Goal: Find specific page/section: Find specific page/section

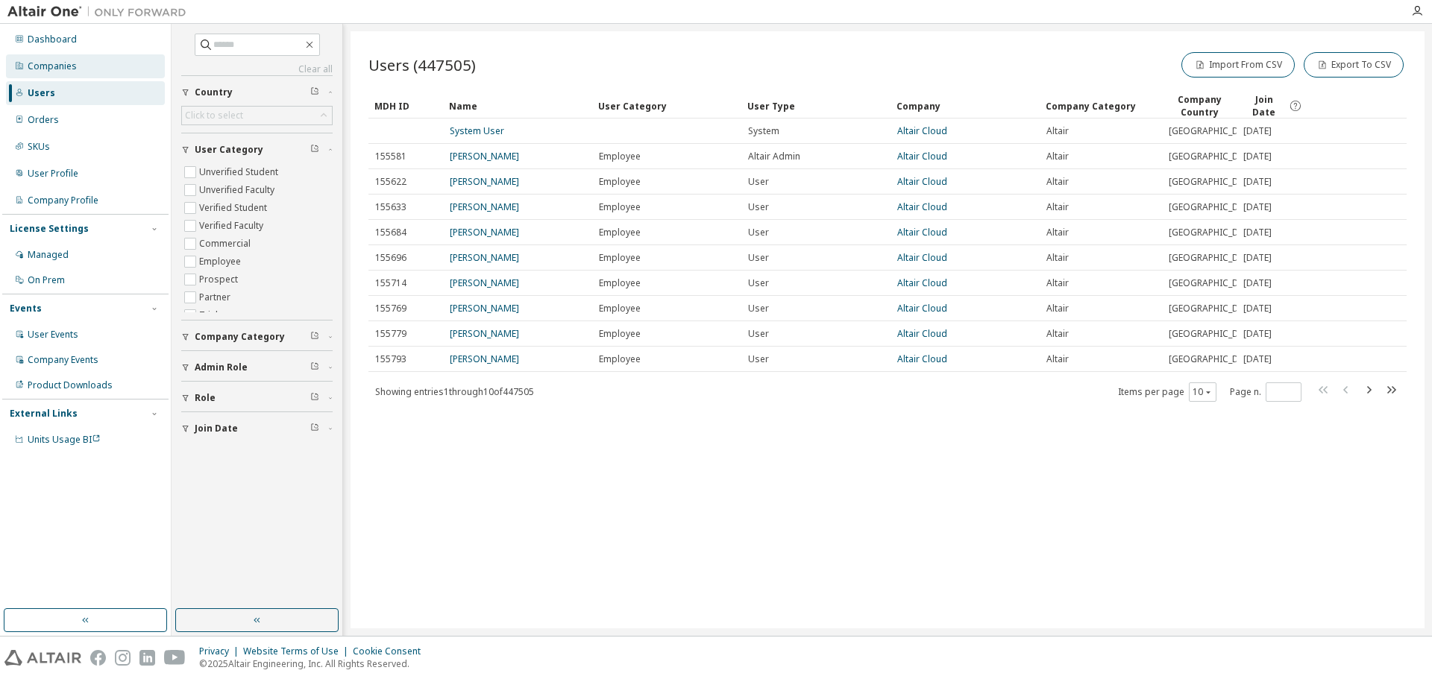
click at [53, 64] on div "Companies" at bounding box center [52, 66] width 49 height 12
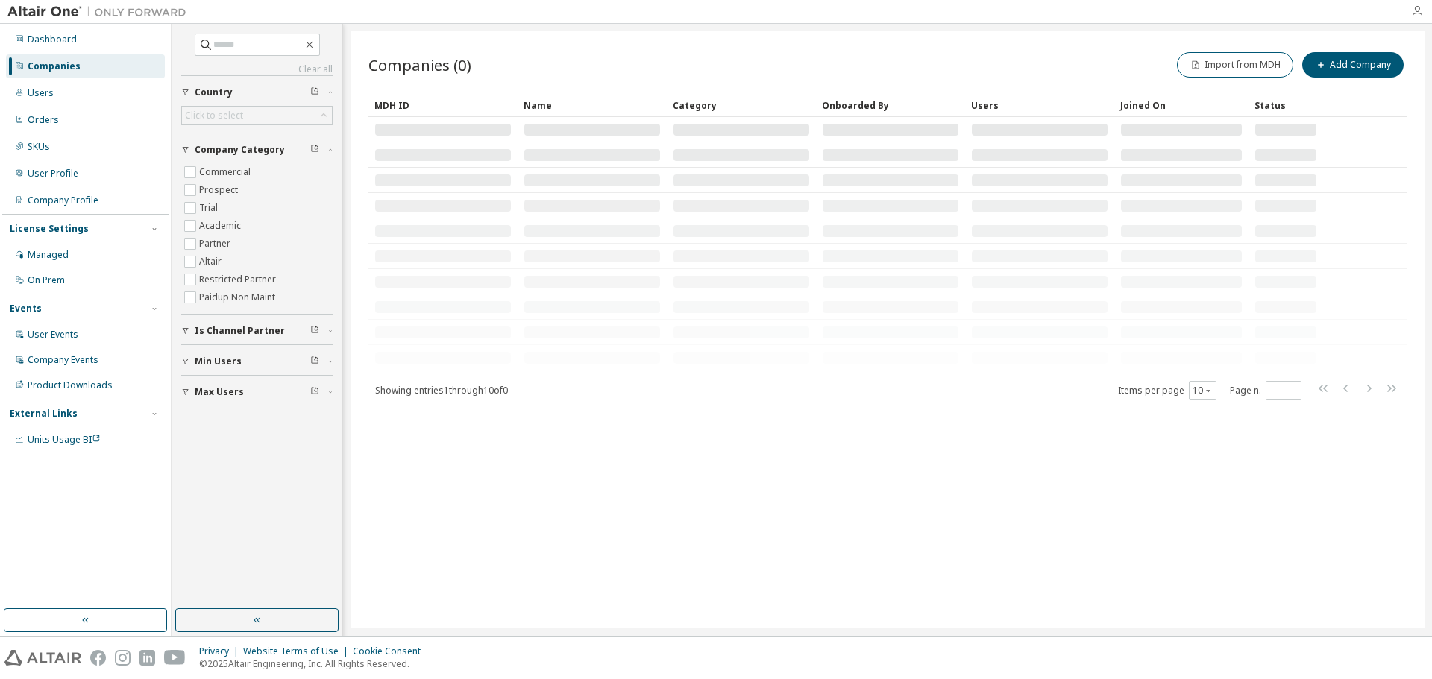
click at [1414, 11] on icon "button" at bounding box center [1417, 11] width 12 height 12
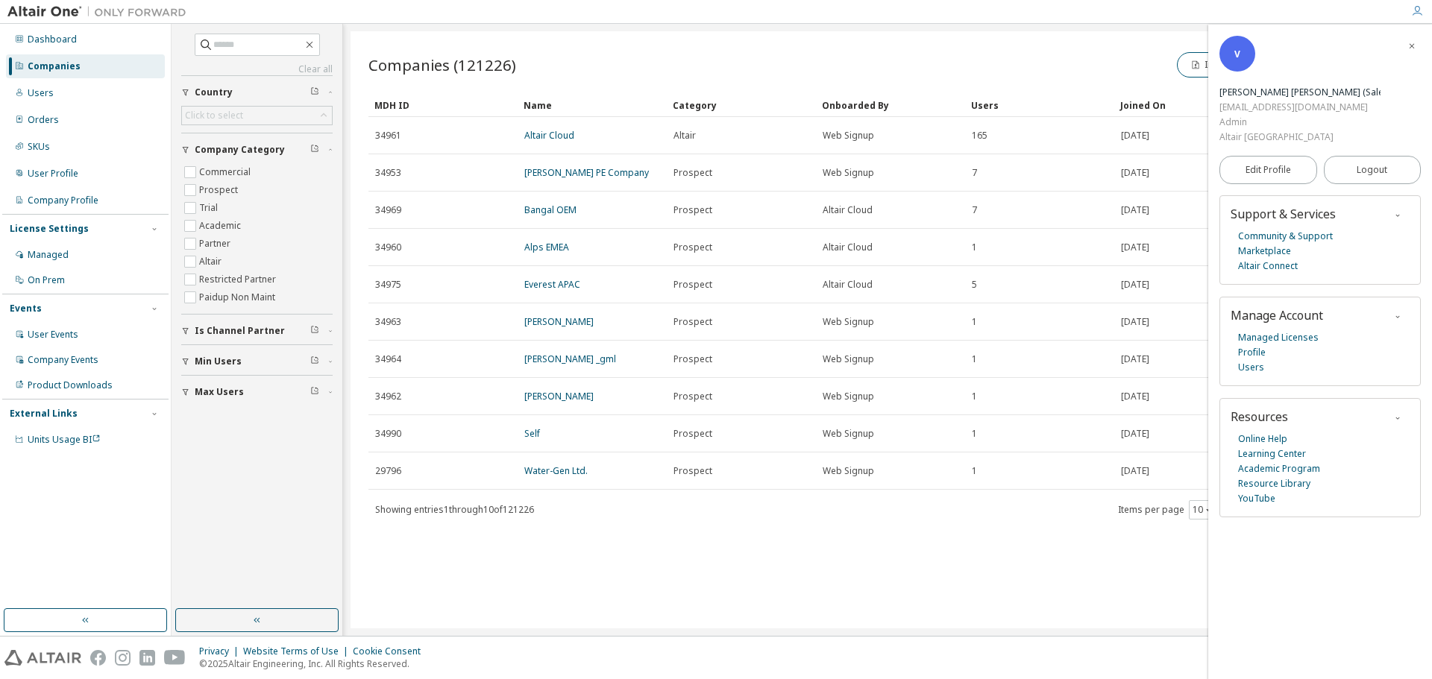
click at [599, 503] on div "Companies (121226) Import from MDH Add Company Clear Load Save Save As Field Op…" at bounding box center [888, 329] width 1074 height 597
click at [29, 94] on div "Users" at bounding box center [41, 93] width 26 height 12
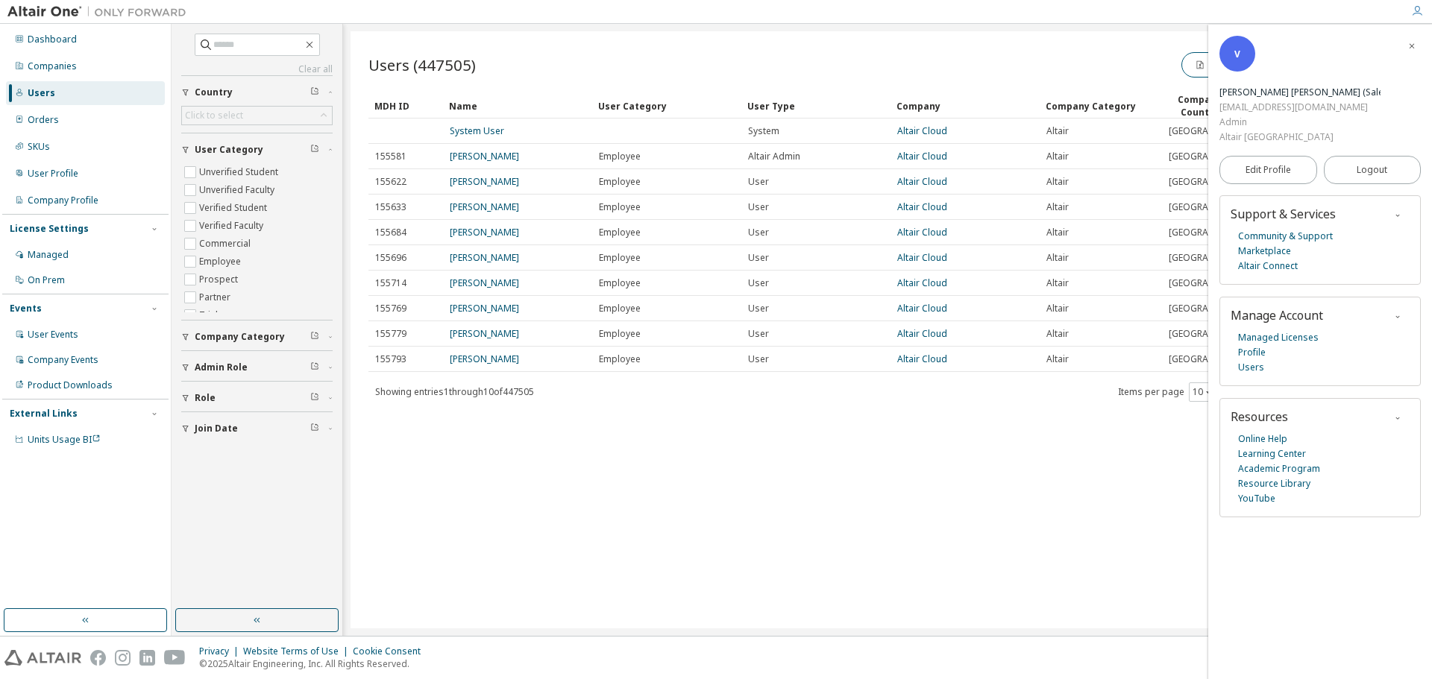
click at [1419, 13] on icon "button" at bounding box center [1417, 11] width 12 height 12
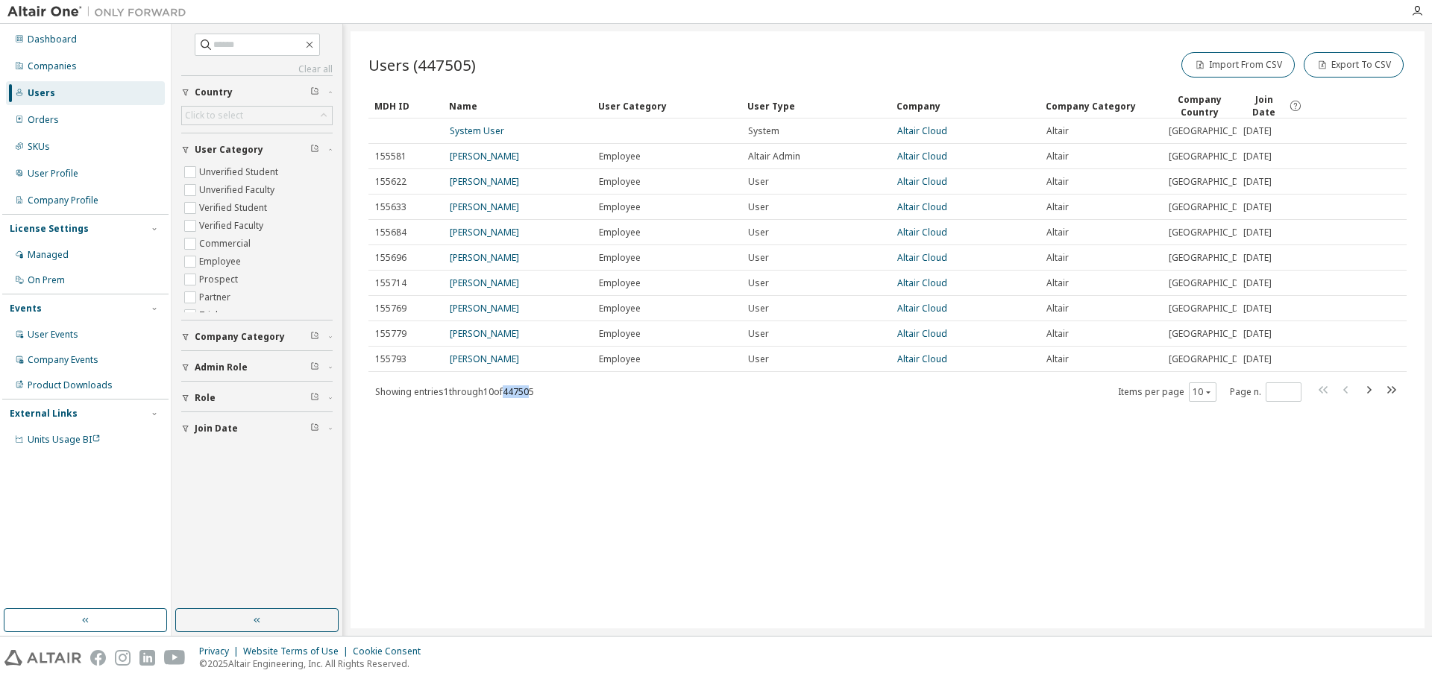
drag, startPoint x: 514, startPoint y: 508, endPoint x: 539, endPoint y: 510, distance: 25.5
click at [534, 398] on span "Showing entries 1 through 10 of 447505" at bounding box center [454, 392] width 159 height 13
click at [56, 69] on div "Companies" at bounding box center [52, 66] width 49 height 12
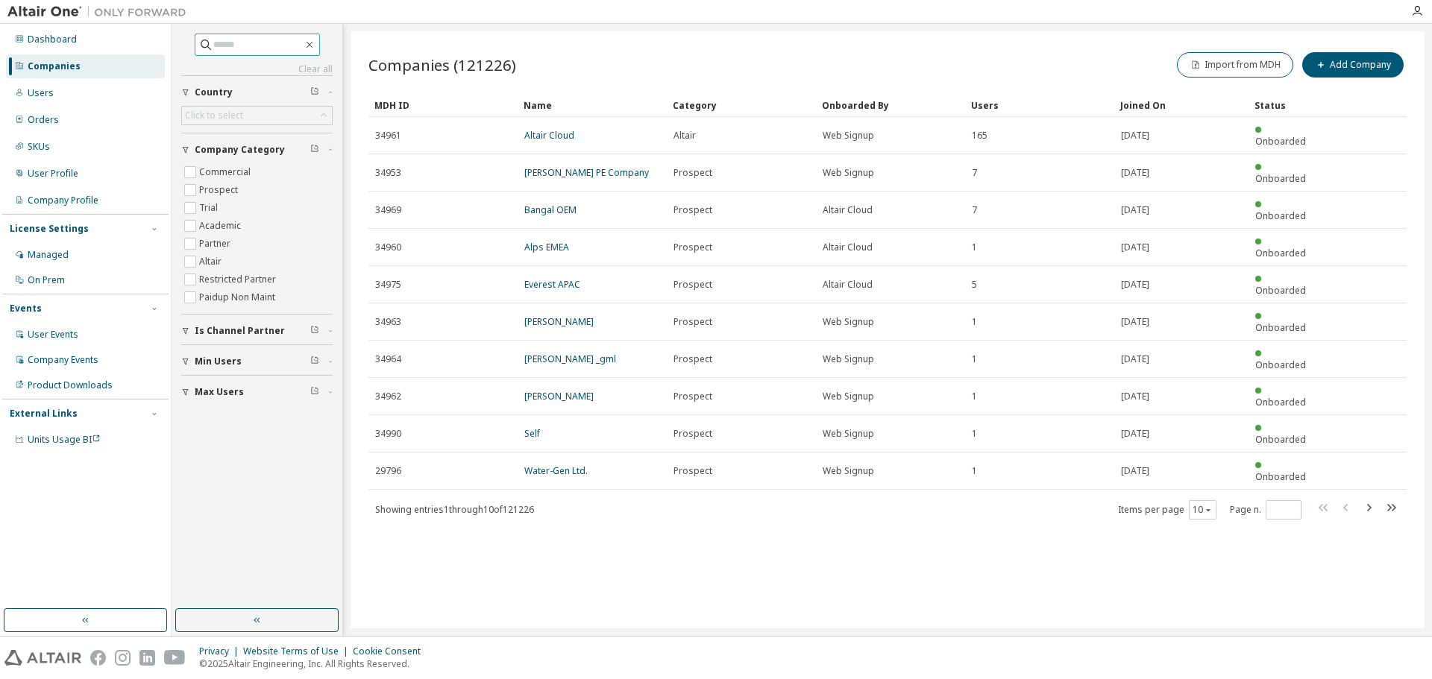
click at [236, 50] on input "text" at bounding box center [257, 44] width 89 height 15
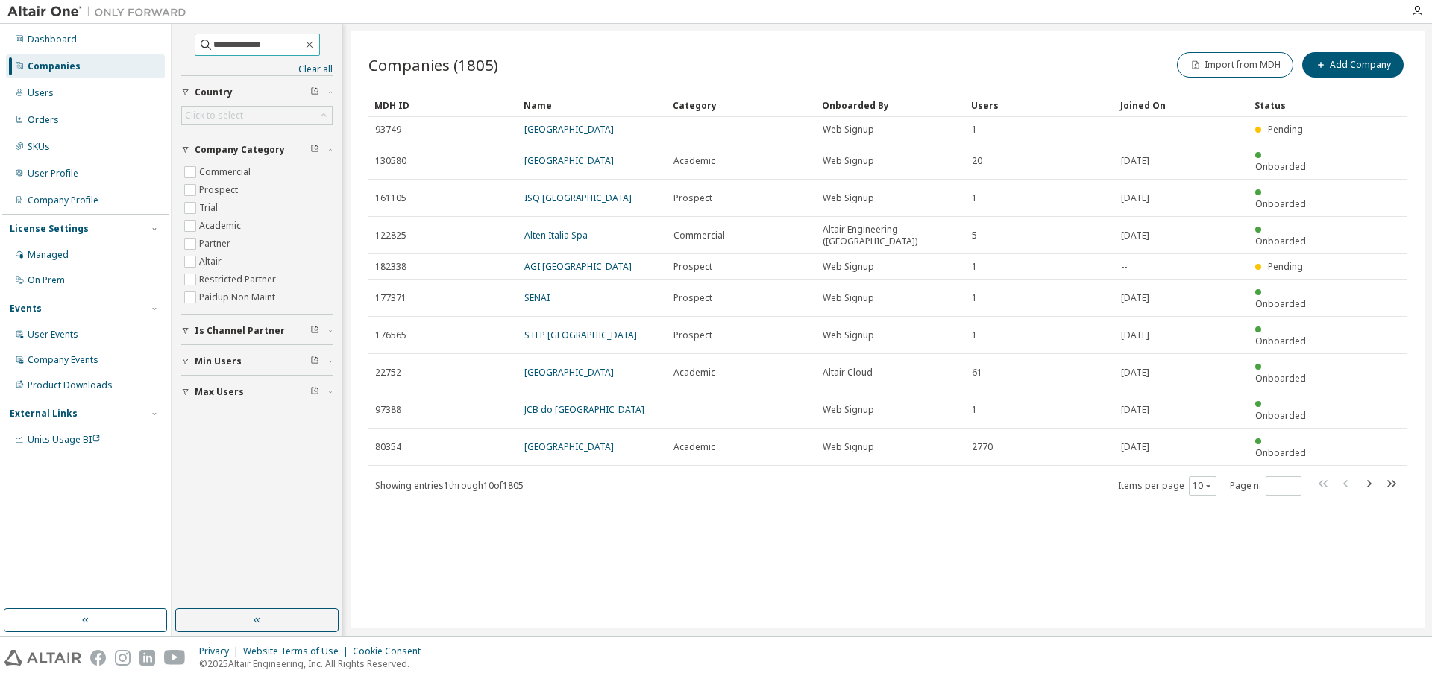
drag, startPoint x: 222, startPoint y: 45, endPoint x: 396, endPoint y: 25, distance: 174.9
click at [396, 25] on div "**********" at bounding box center [802, 330] width 1260 height 612
type input "******"
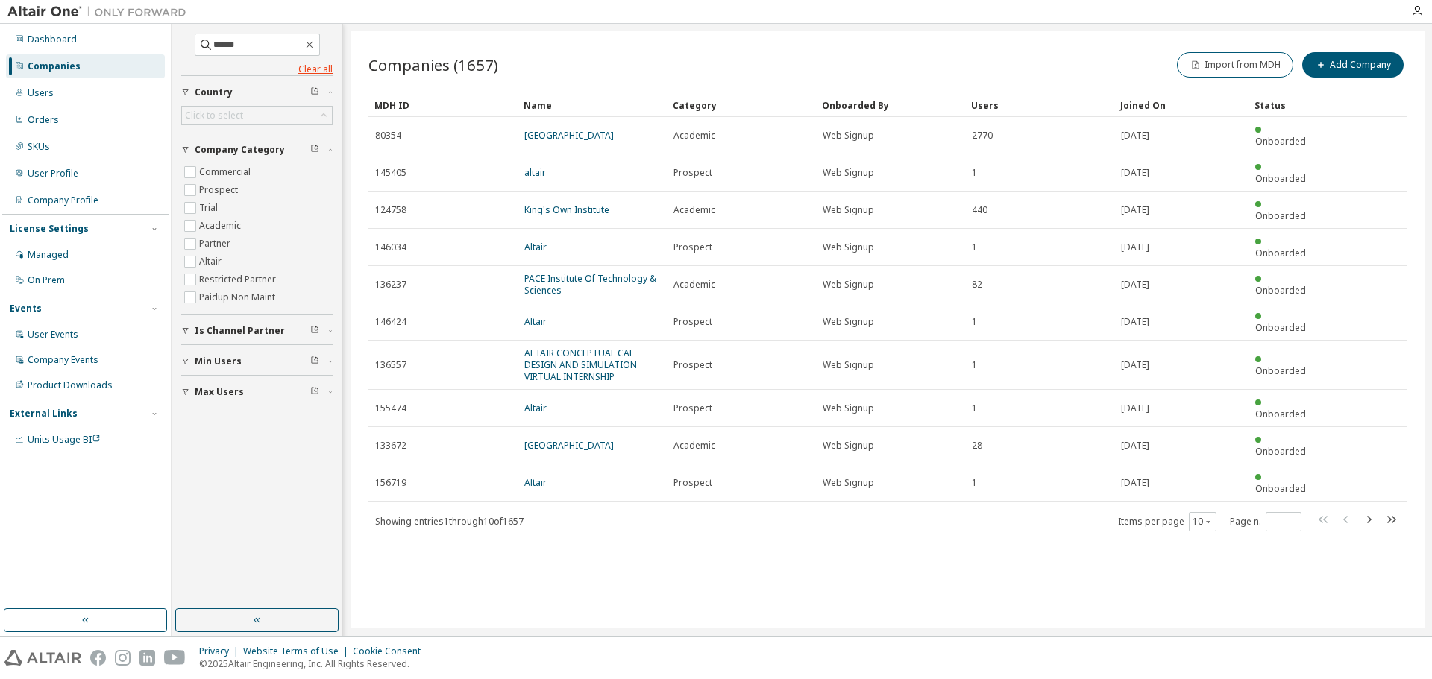
click at [312, 69] on link "Clear all" at bounding box center [256, 69] width 151 height 12
click at [315, 43] on icon "button" at bounding box center [310, 45] width 12 height 12
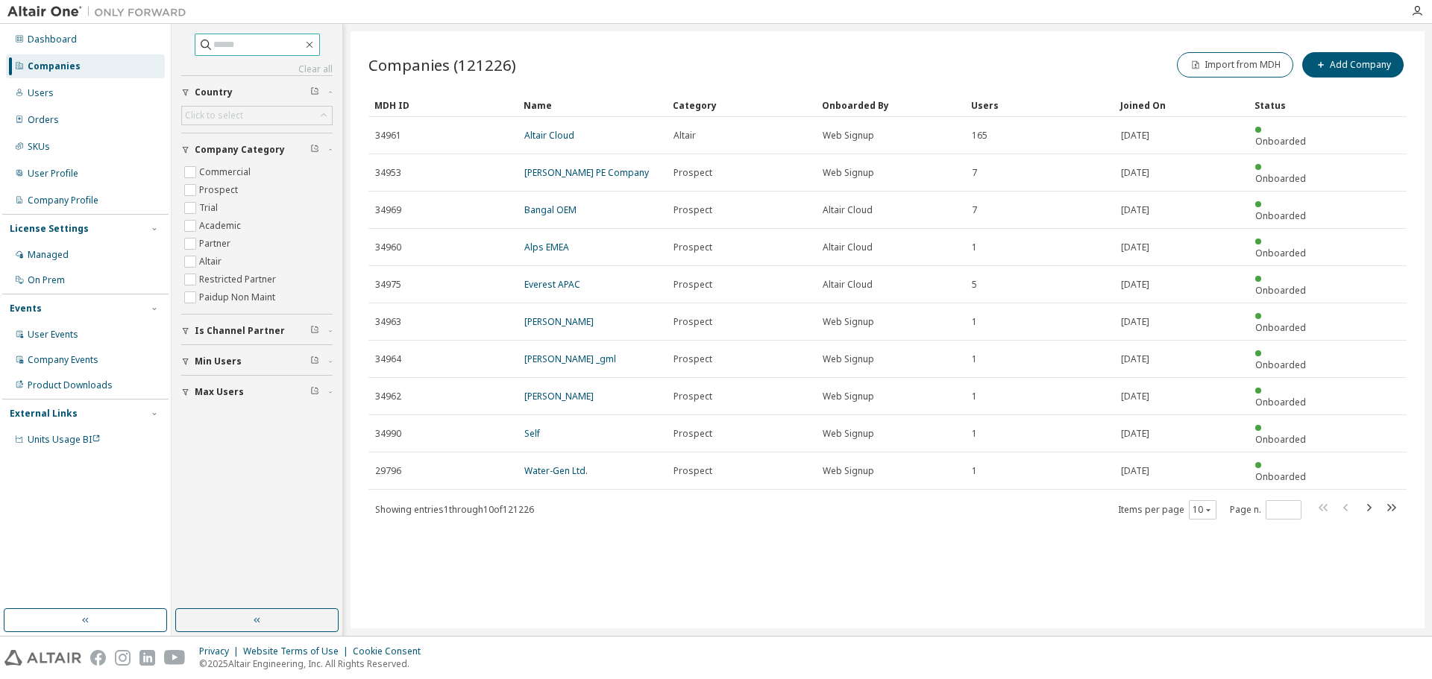
click at [1410, 13] on div at bounding box center [1417, 11] width 30 height 12
click at [1419, 13] on icon "button" at bounding box center [1417, 11] width 12 height 12
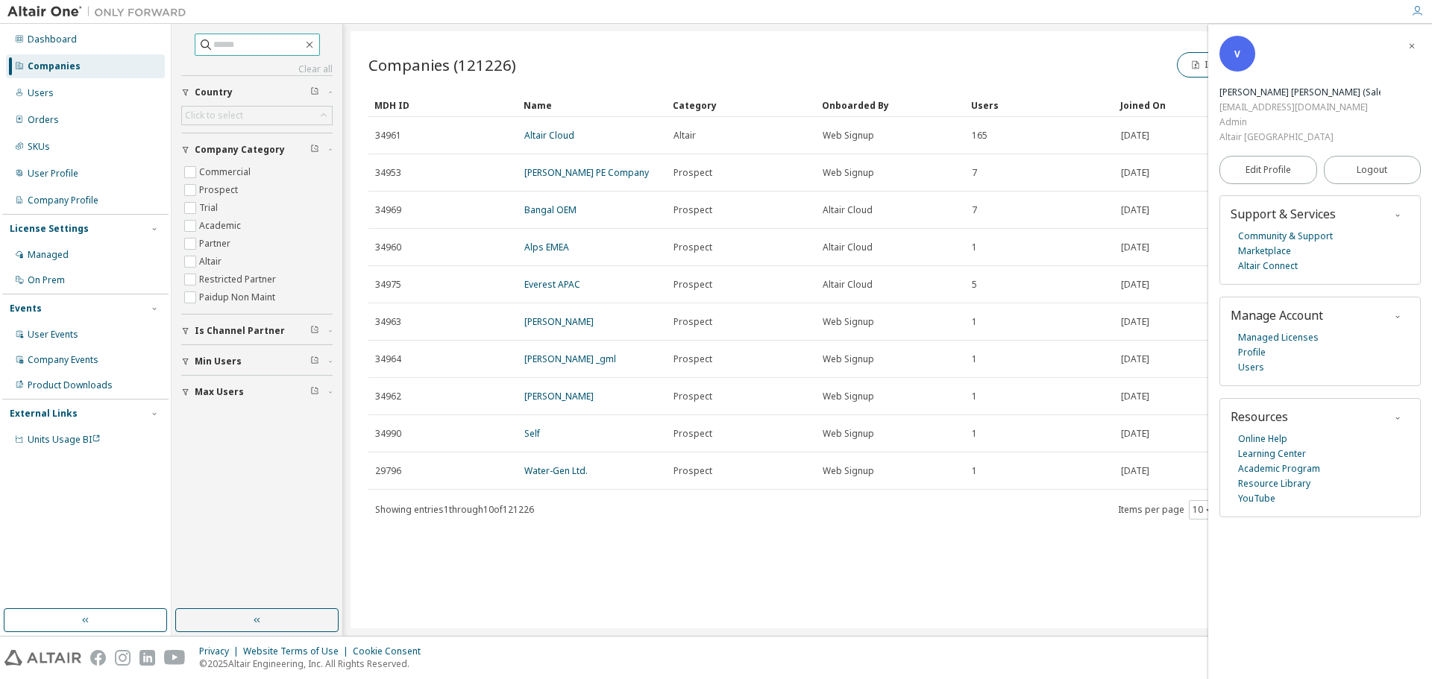
click at [1418, 10] on icon "button" at bounding box center [1417, 11] width 12 height 12
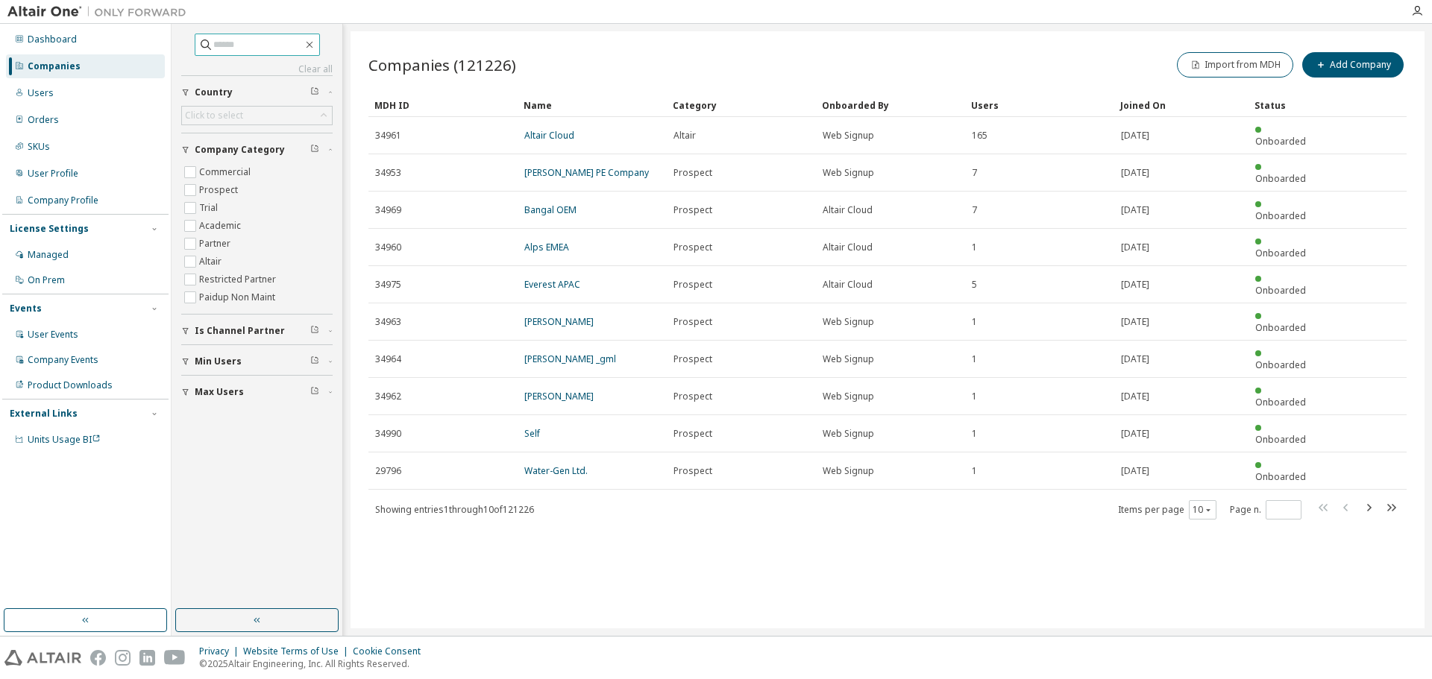
click at [223, 49] on input "text" at bounding box center [257, 44] width 89 height 15
type input "**********"
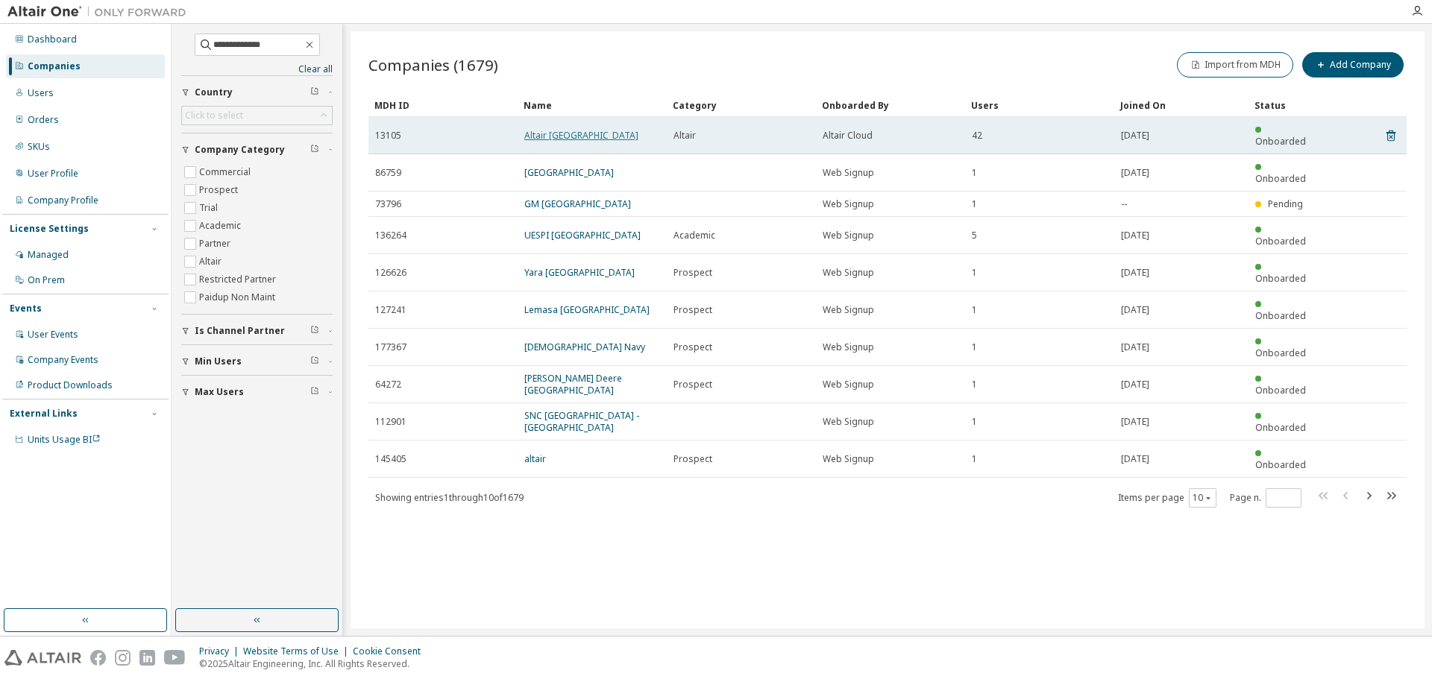
click at [562, 131] on link "Altair Brazil" at bounding box center [581, 135] width 114 height 13
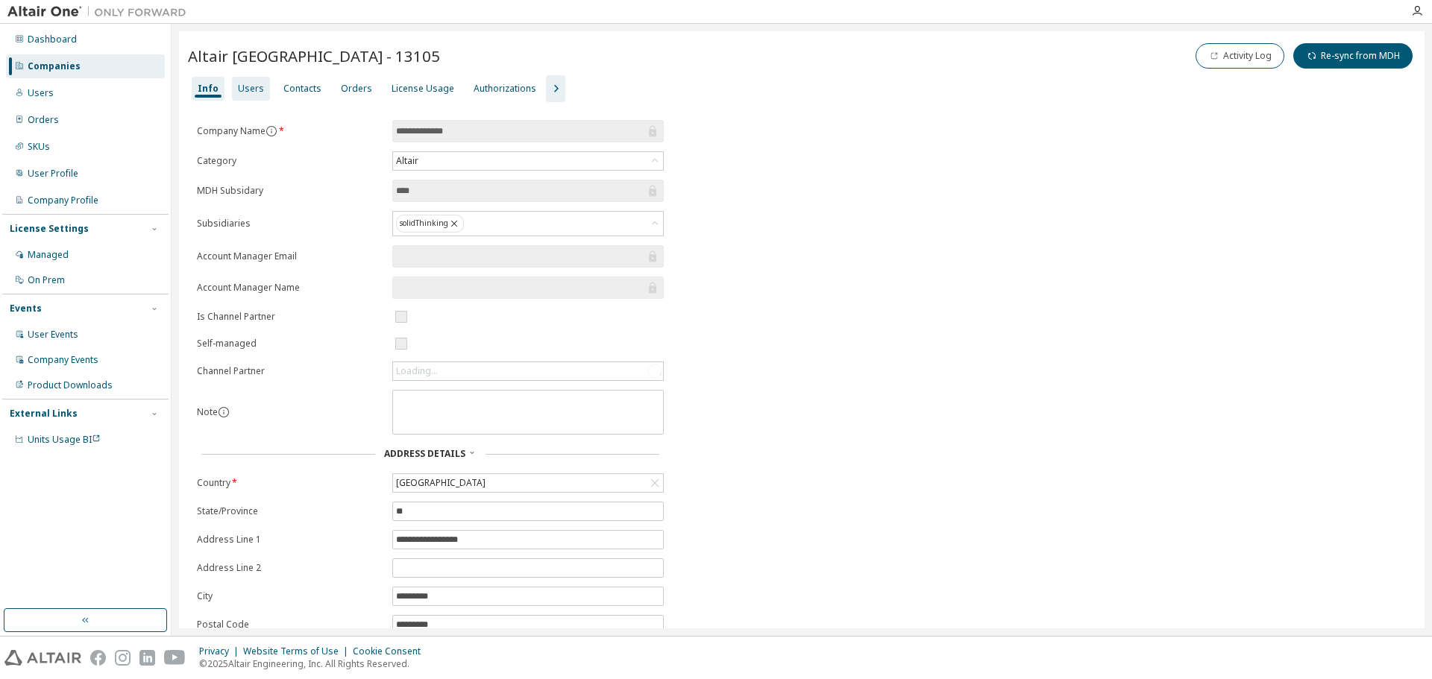
click at [250, 87] on div "Users" at bounding box center [251, 89] width 26 height 12
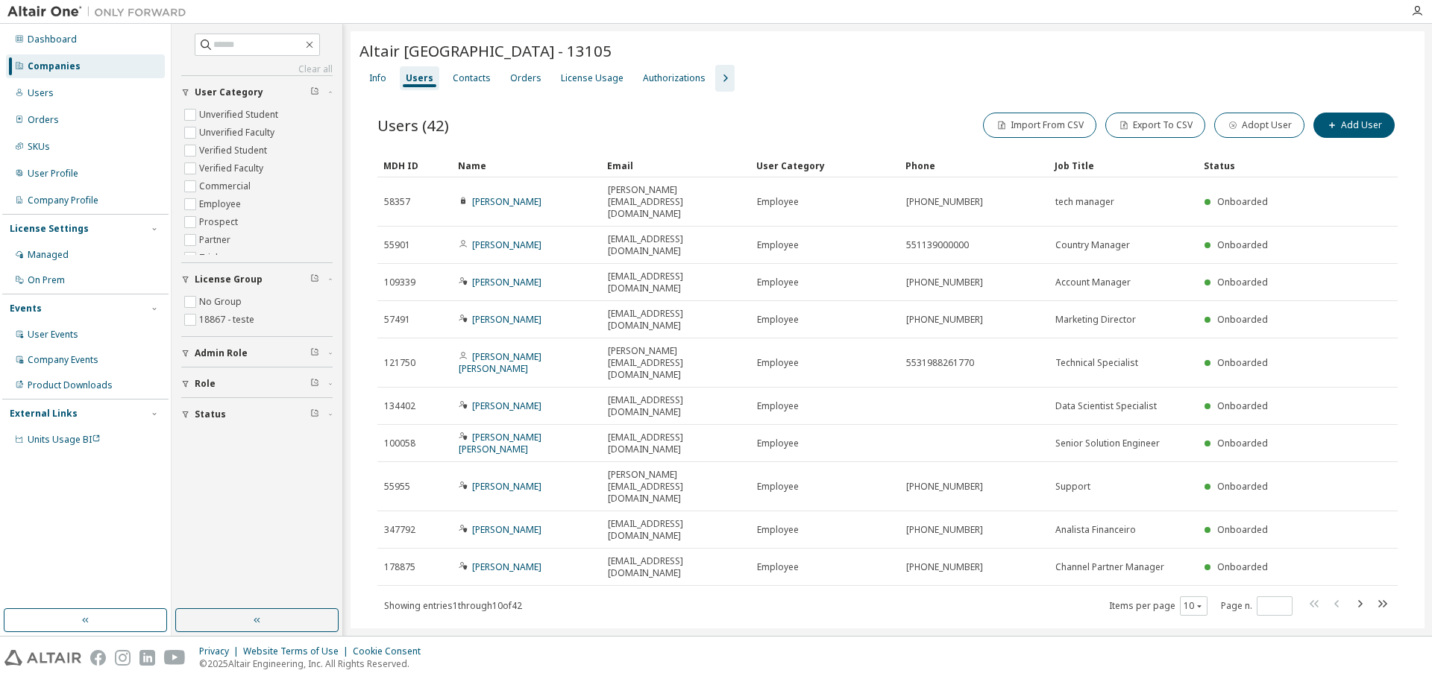
click at [476, 165] on div "Name" at bounding box center [526, 166] width 137 height 24
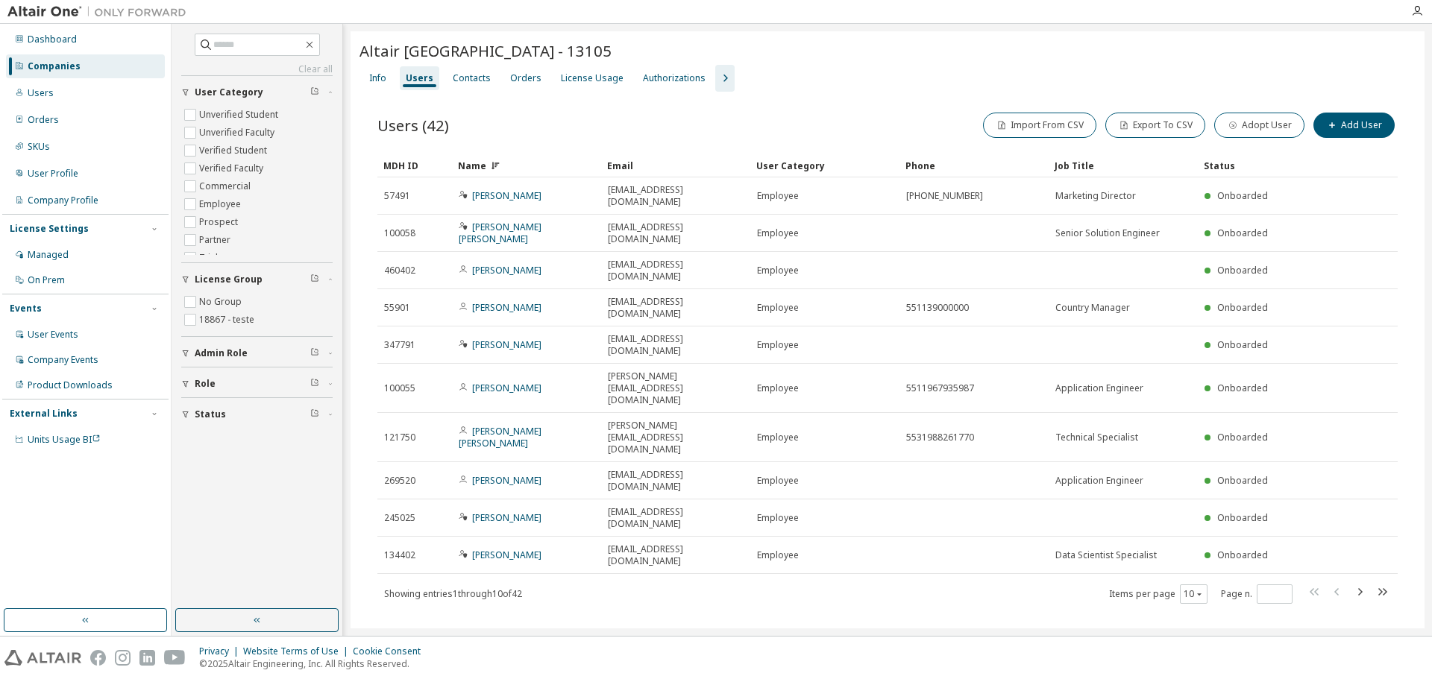
click at [476, 165] on div "Name" at bounding box center [526, 166] width 137 height 24
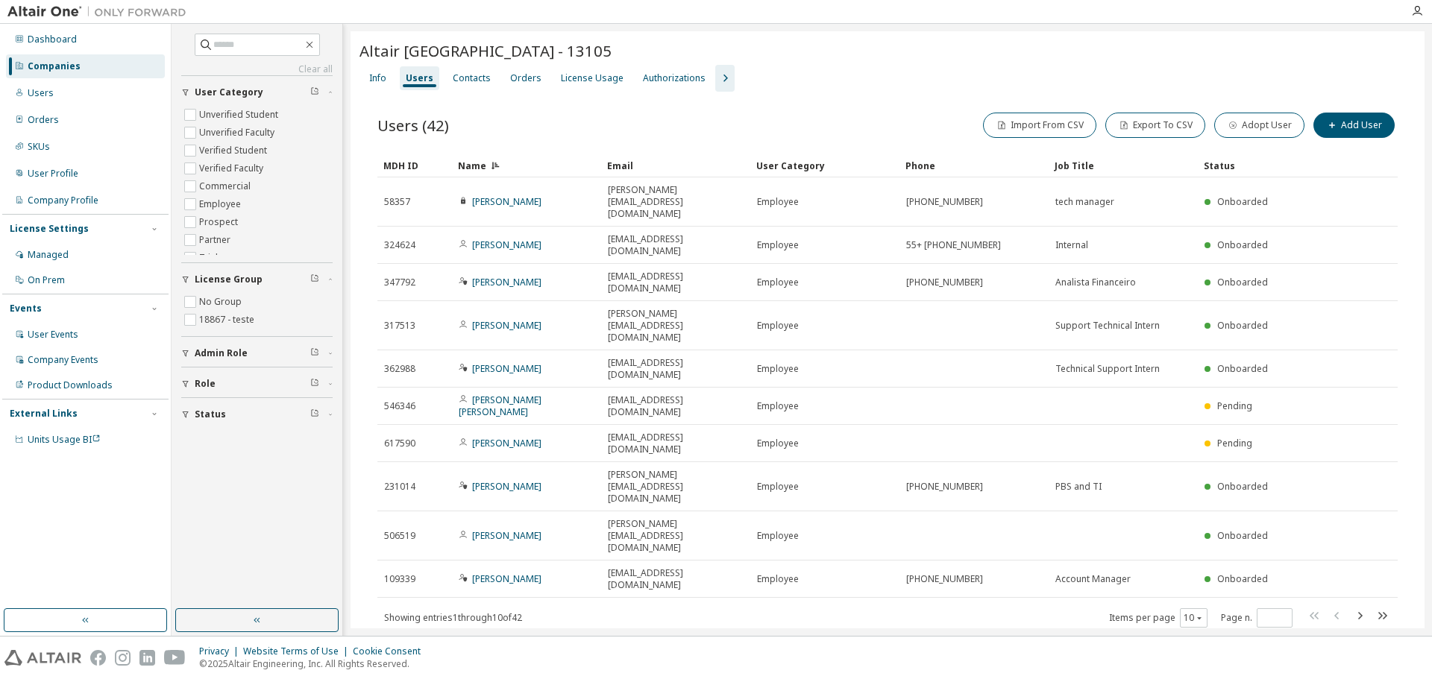
click at [718, 78] on icon "button" at bounding box center [725, 78] width 18 height 18
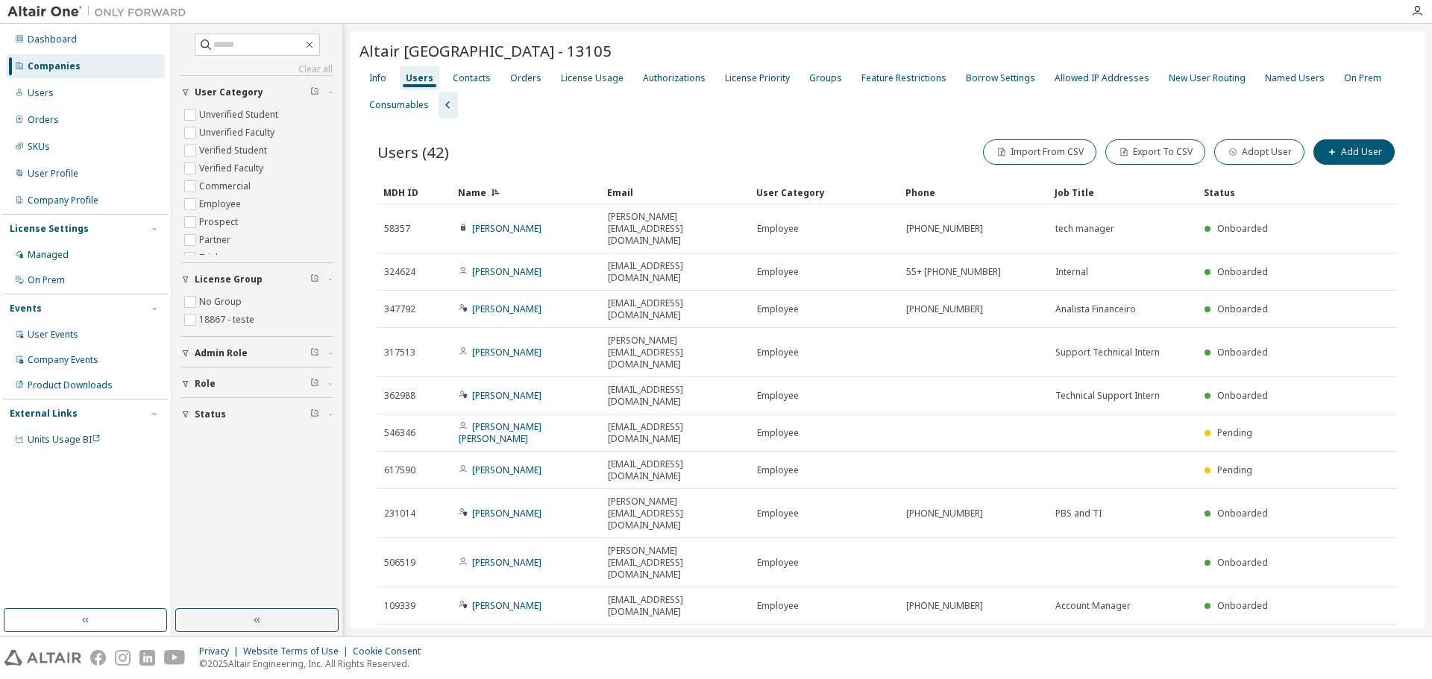
click at [748, 133] on div "Users (42) Import From CSV Export To CSV Adopt User Add User Clear Load Save Sa…" at bounding box center [887, 407] width 1056 height 576
click at [148, 13] on img at bounding box center [100, 11] width 186 height 15
click at [55, 34] on div "Dashboard" at bounding box center [52, 40] width 49 height 12
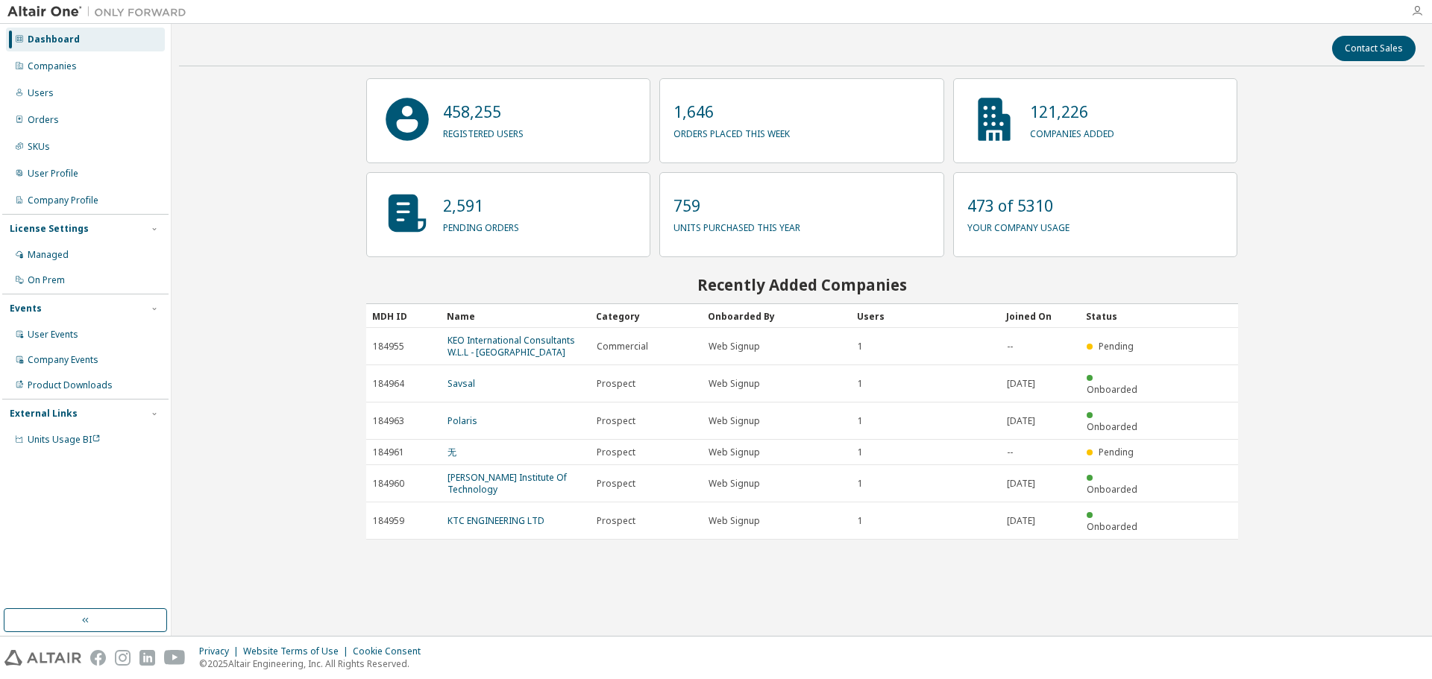
click at [1419, 10] on icon "button" at bounding box center [1417, 11] width 12 height 12
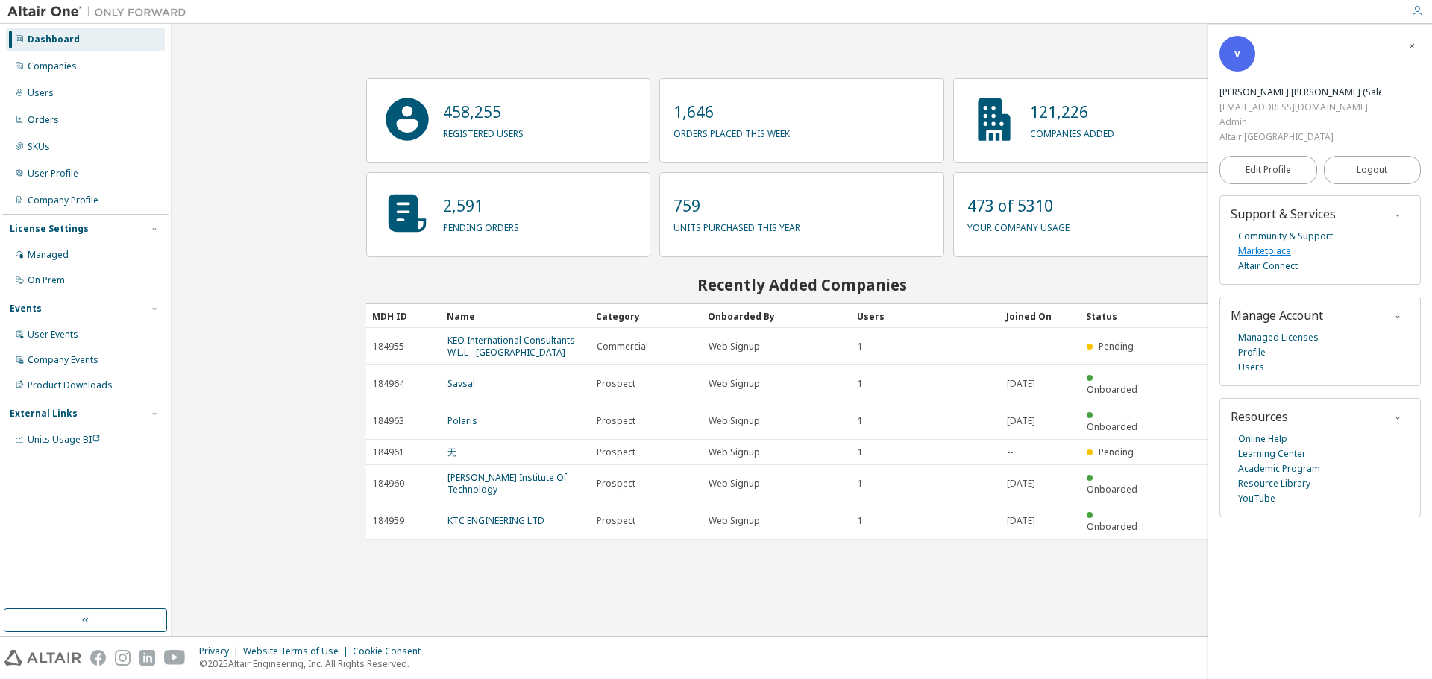
click at [1267, 244] on link "Marketplace" at bounding box center [1264, 251] width 53 height 15
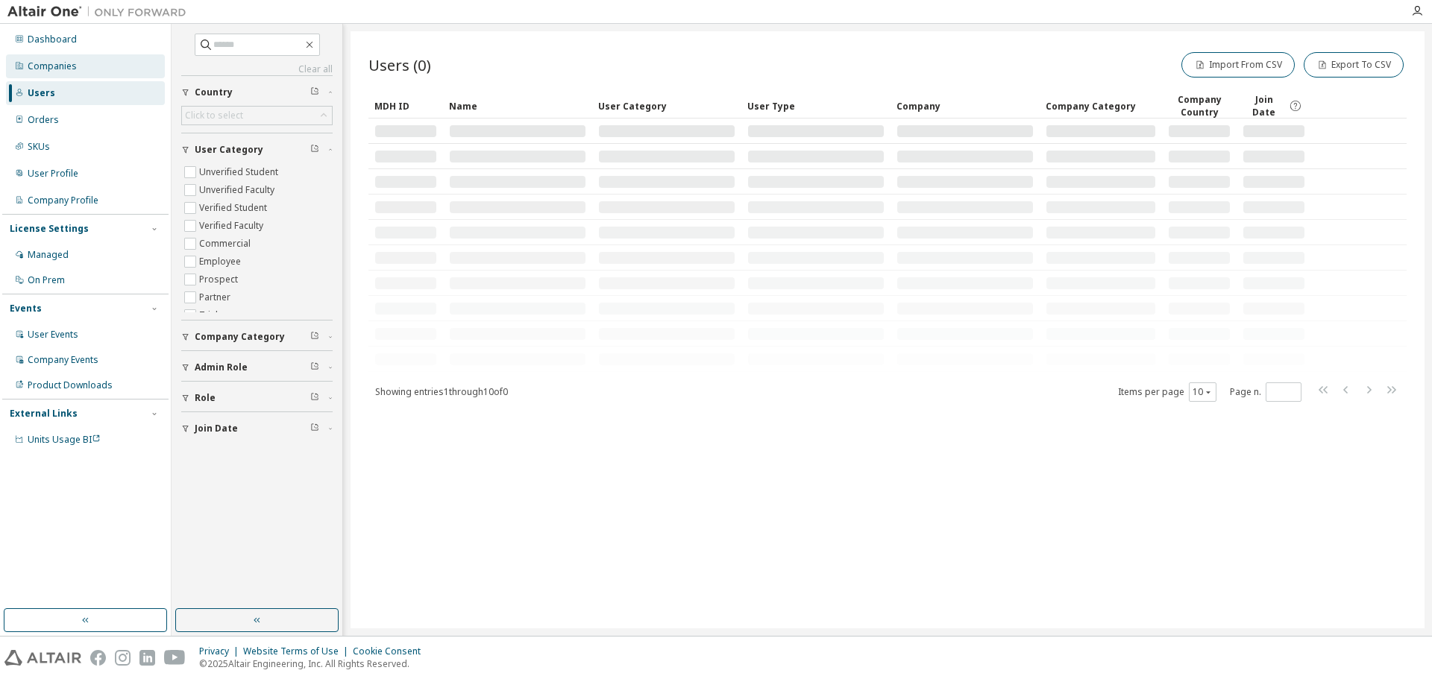
click at [54, 75] on div "Companies" at bounding box center [85, 66] width 159 height 24
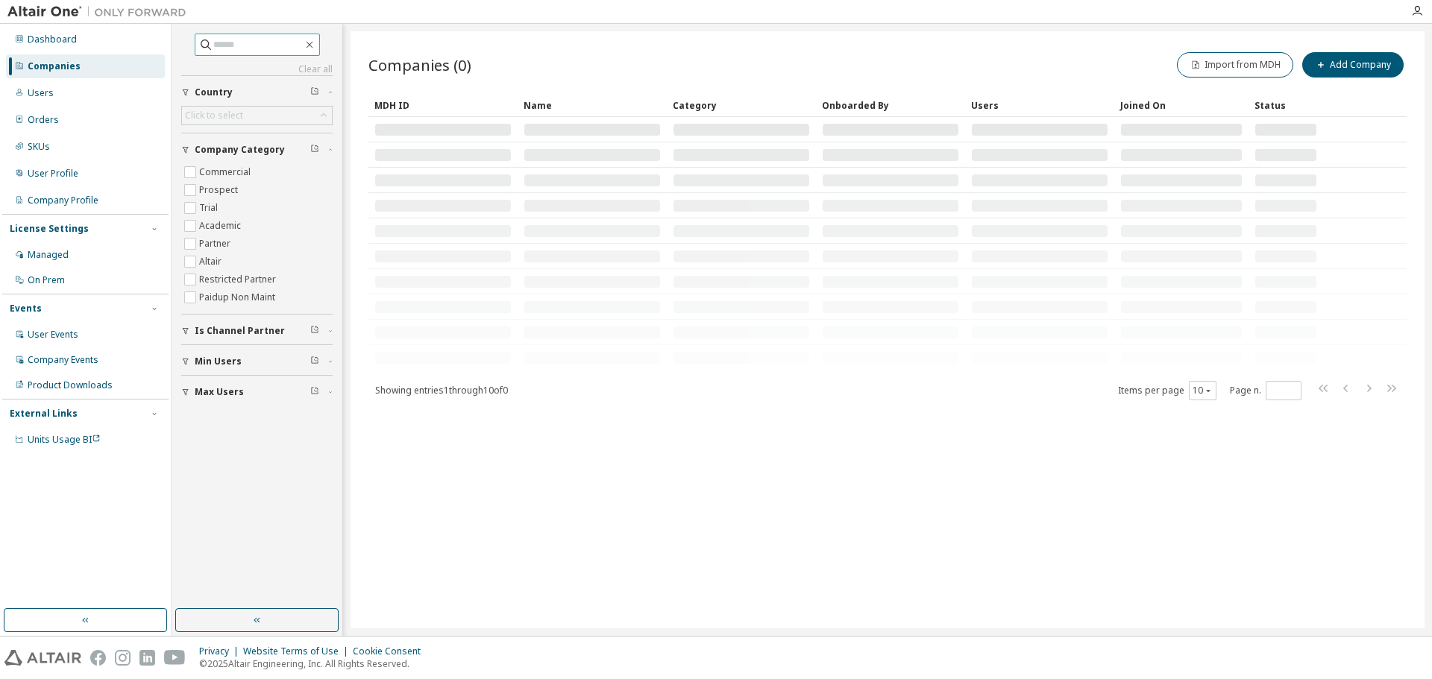
click at [239, 51] on input "text" at bounding box center [257, 44] width 89 height 15
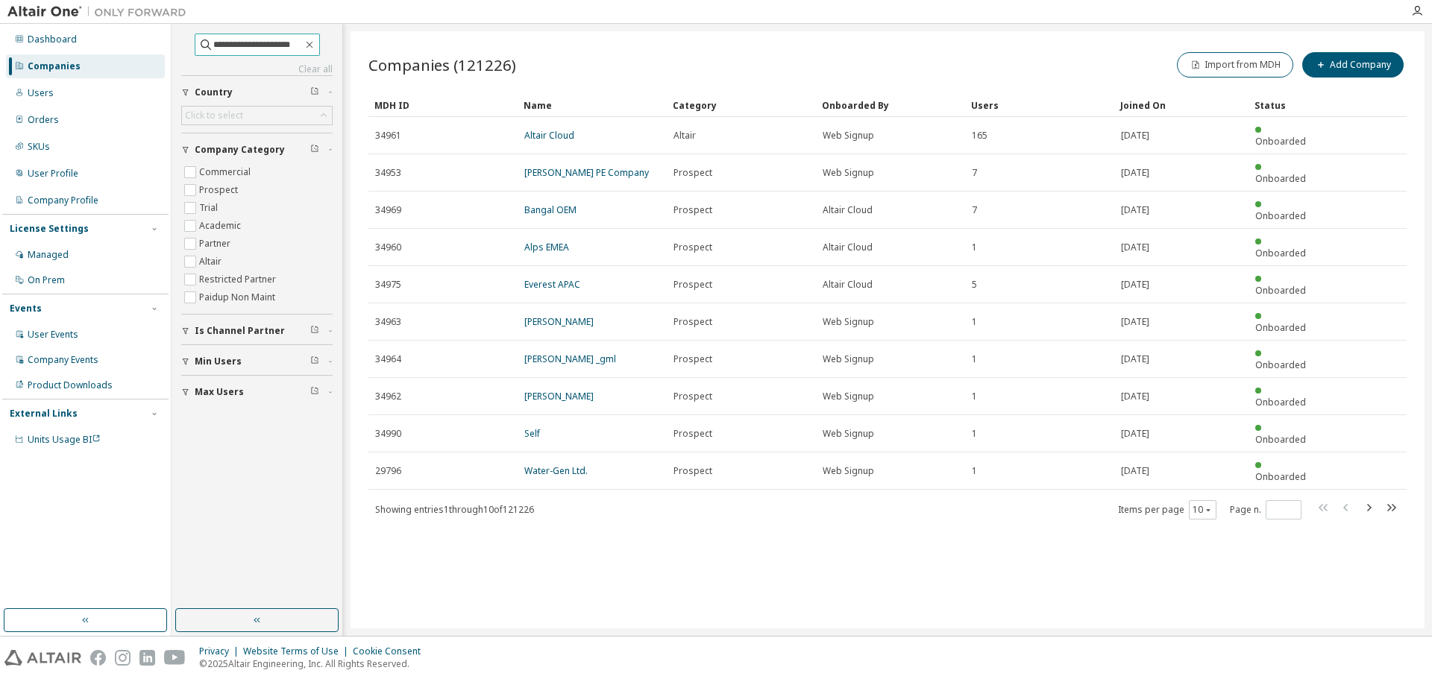
type input "**********"
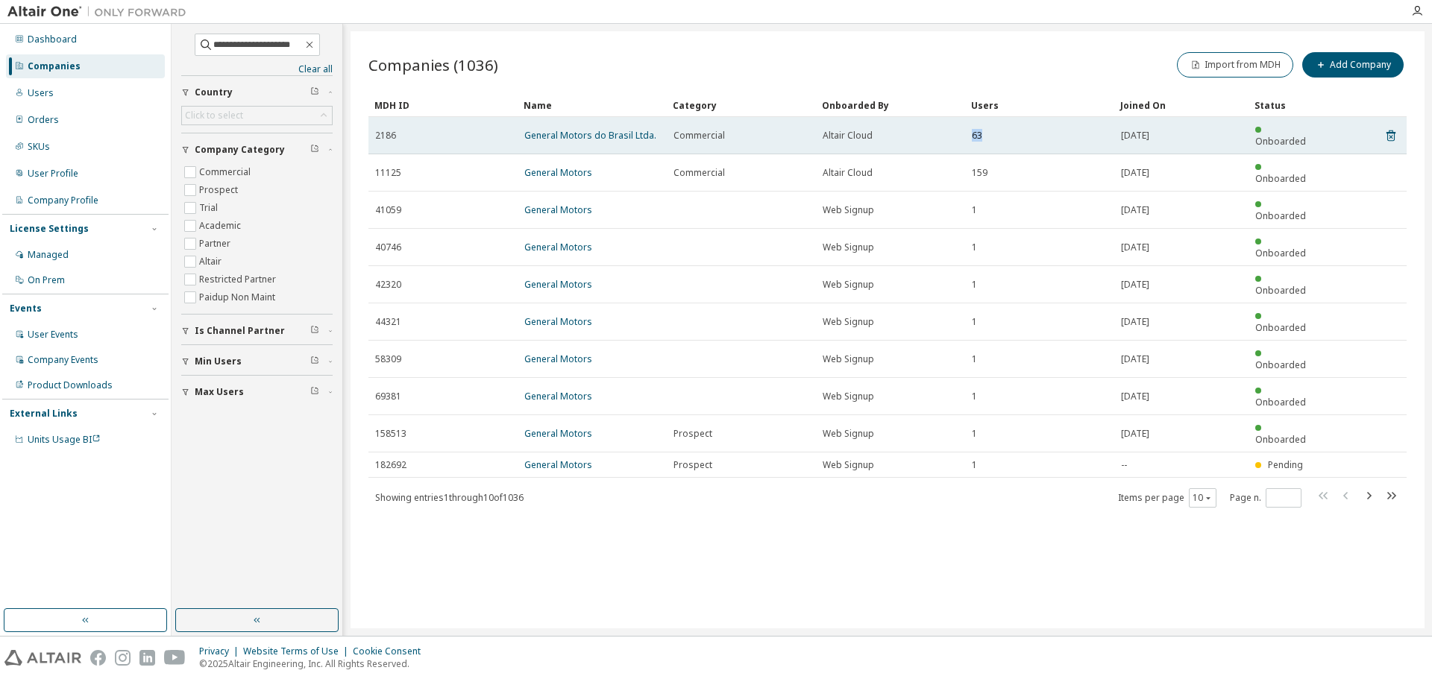
drag, startPoint x: 966, startPoint y: 130, endPoint x: 987, endPoint y: 131, distance: 21.7
click at [987, 131] on td "63" at bounding box center [1039, 135] width 149 height 37
click at [951, 133] on div "Altair Cloud" at bounding box center [891, 136] width 136 height 12
click at [601, 129] on link "General Motors do Brasil Ltda." at bounding box center [590, 135] width 132 height 13
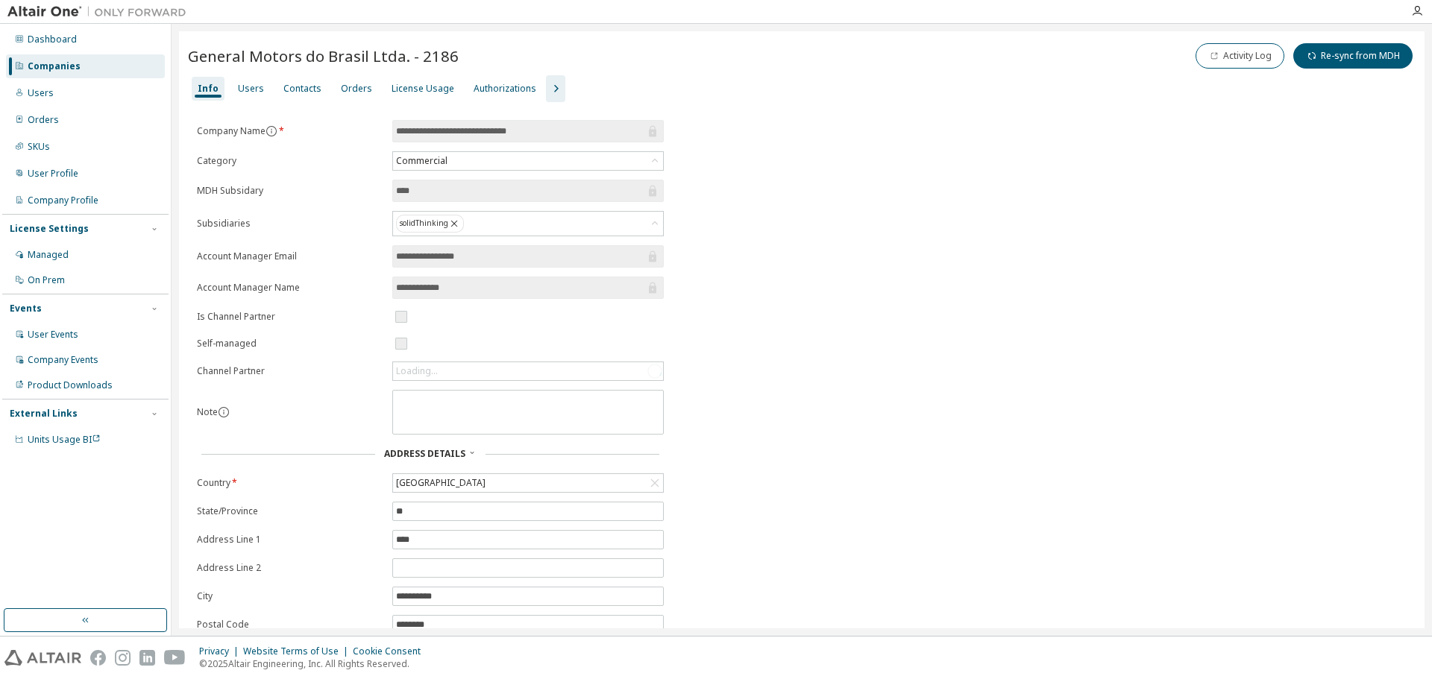
click at [550, 87] on icon "button" at bounding box center [556, 89] width 18 height 18
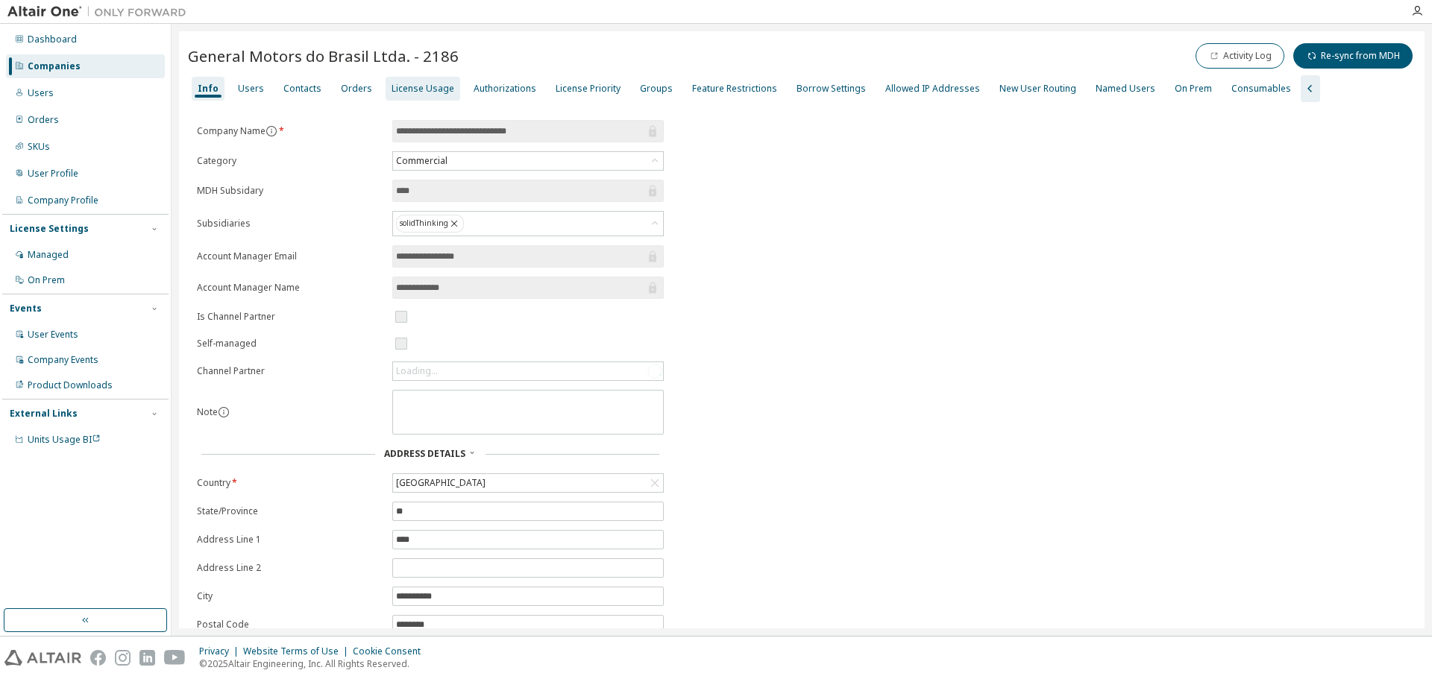
click at [396, 88] on div "License Usage" at bounding box center [423, 89] width 63 height 12
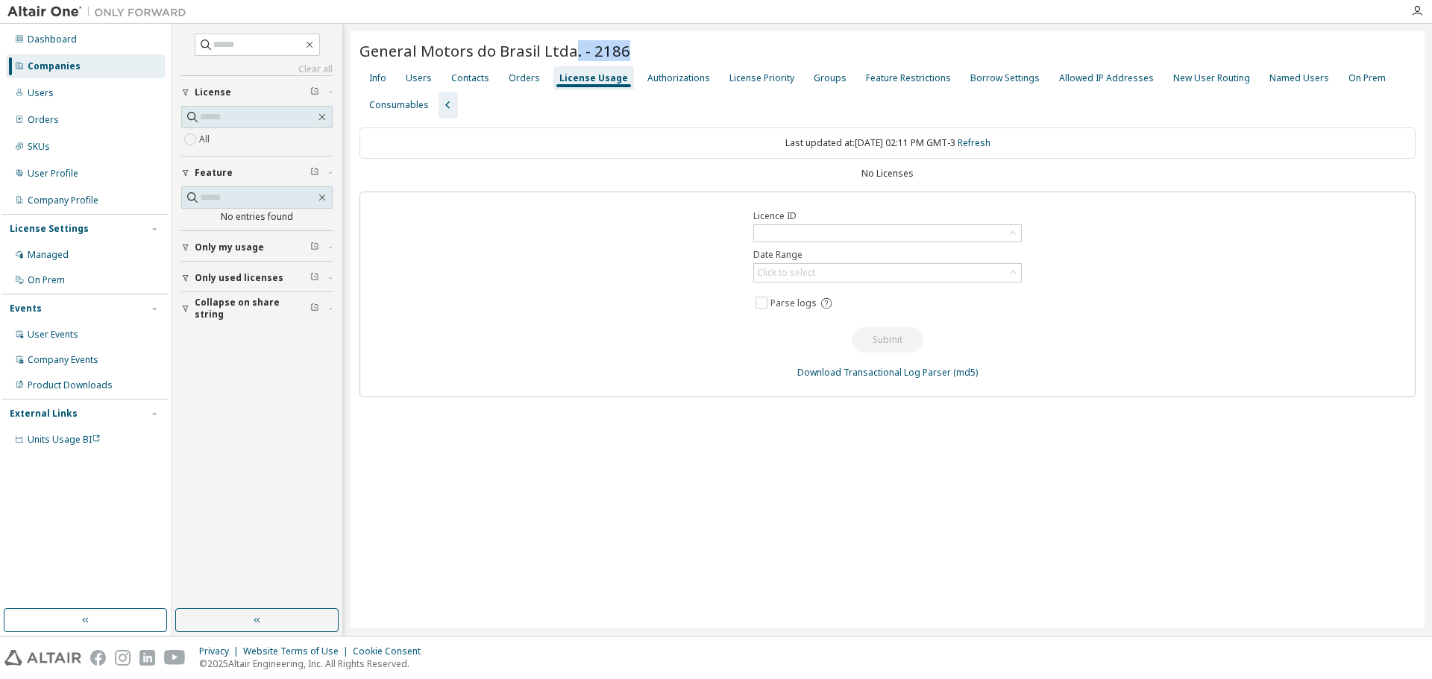
drag, startPoint x: 575, startPoint y: 51, endPoint x: 650, endPoint y: 54, distance: 75.4
click at [650, 54] on div "General Motors do Brasil Ltda. - 2186" at bounding box center [887, 50] width 1056 height 21
click at [1288, 84] on div "Named Users" at bounding box center [1299, 78] width 60 height 12
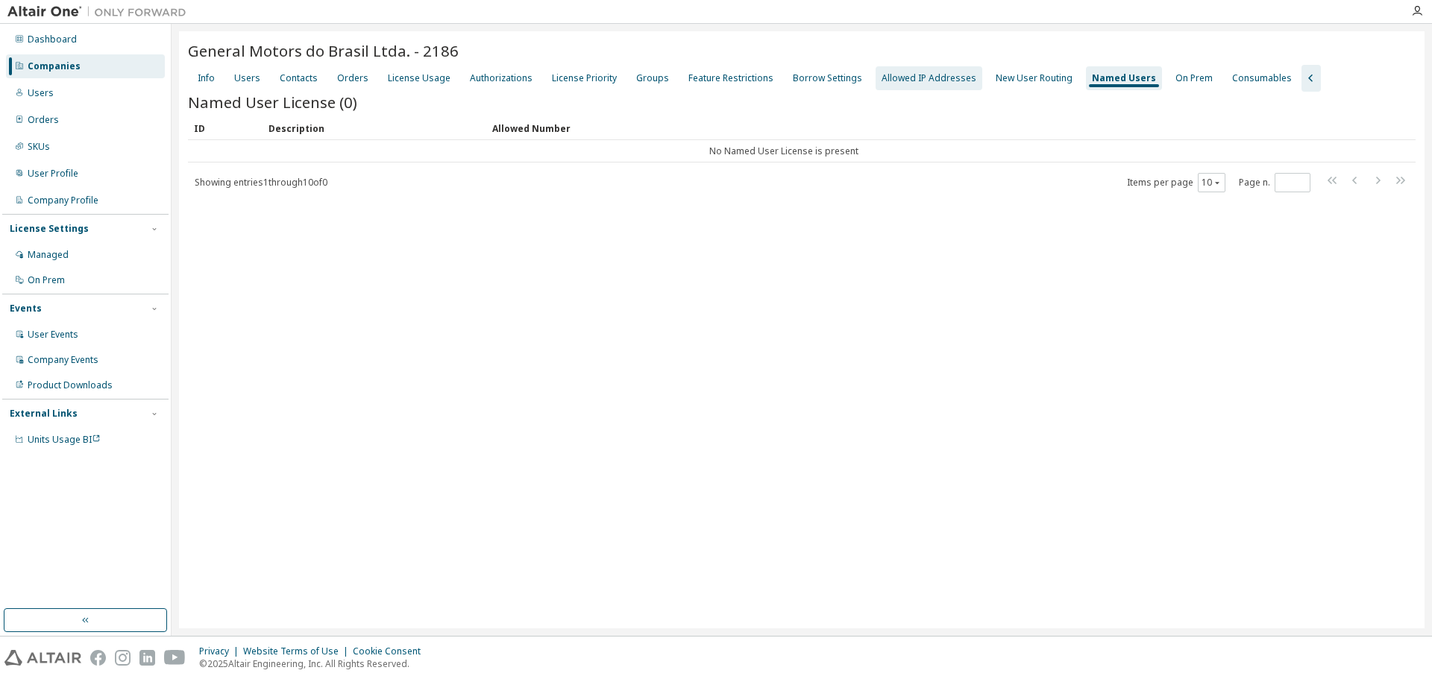
click at [937, 76] on div "Allowed IP Addresses" at bounding box center [929, 78] width 95 height 12
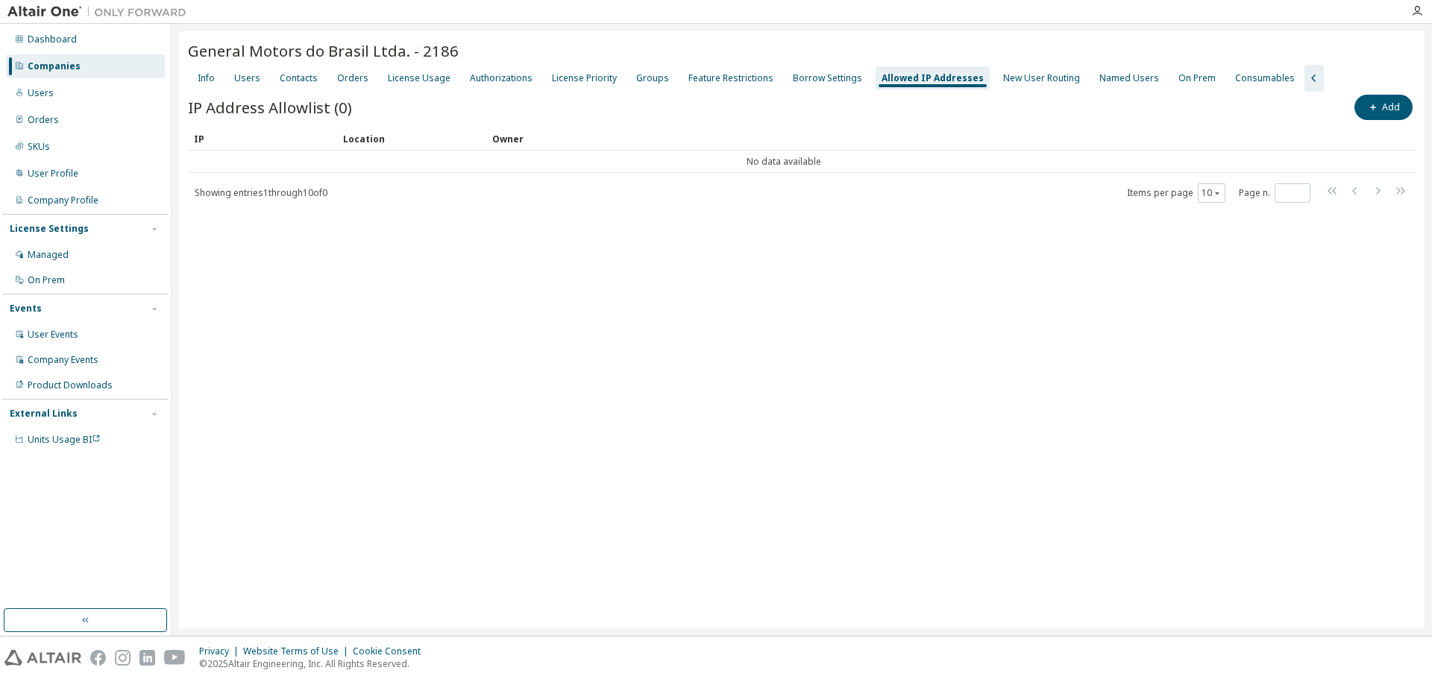
click at [533, 77] on div "Info Users Contacts Orders License Usage Authorizations License Priority Groups…" at bounding box center [802, 78] width 1228 height 27
click at [497, 77] on div "Authorizations" at bounding box center [501, 78] width 63 height 12
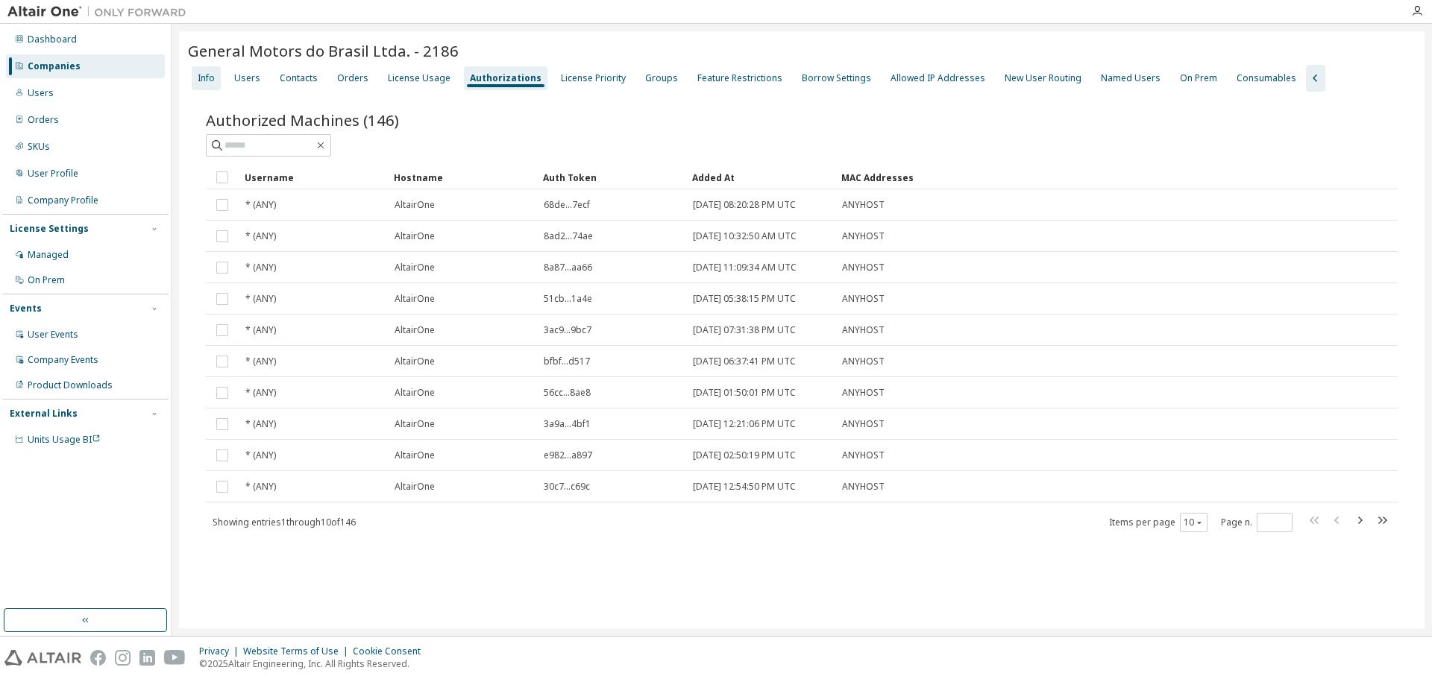
click at [209, 78] on div "Info" at bounding box center [206, 78] width 17 height 12
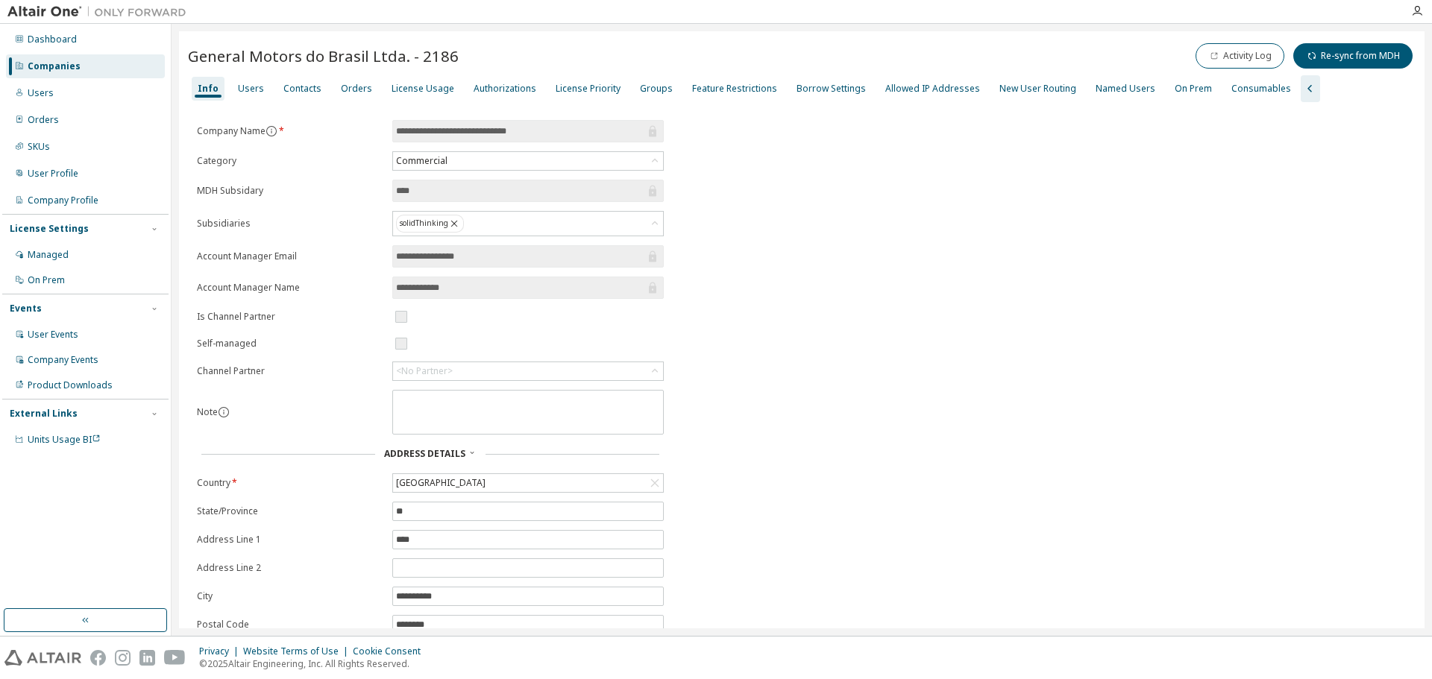
click at [888, 245] on div "**********" at bounding box center [802, 409] width 1228 height 579
